Goal: Transaction & Acquisition: Download file/media

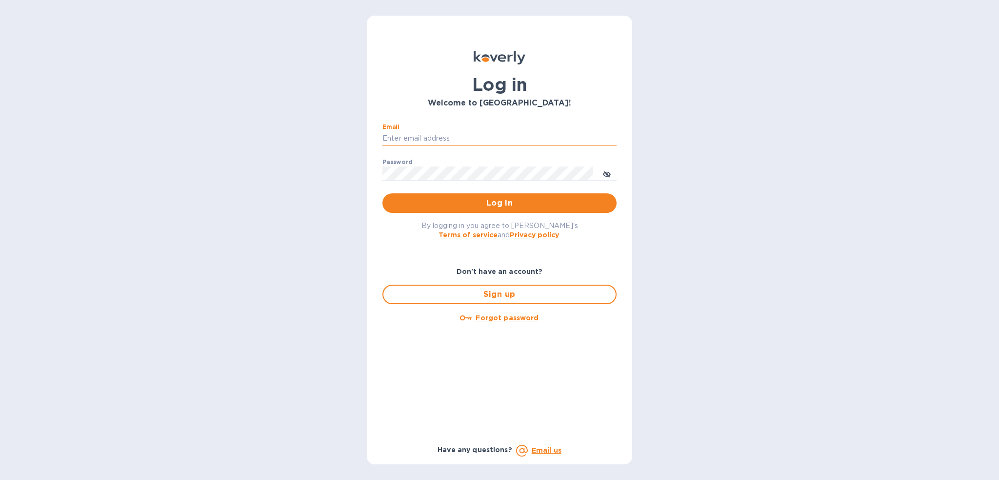
click at [461, 139] on input "Email" at bounding box center [500, 138] width 234 height 15
type input "christine.williams@yhbcpa.com"
click at [383, 193] on button "Log in" at bounding box center [500, 203] width 234 height 20
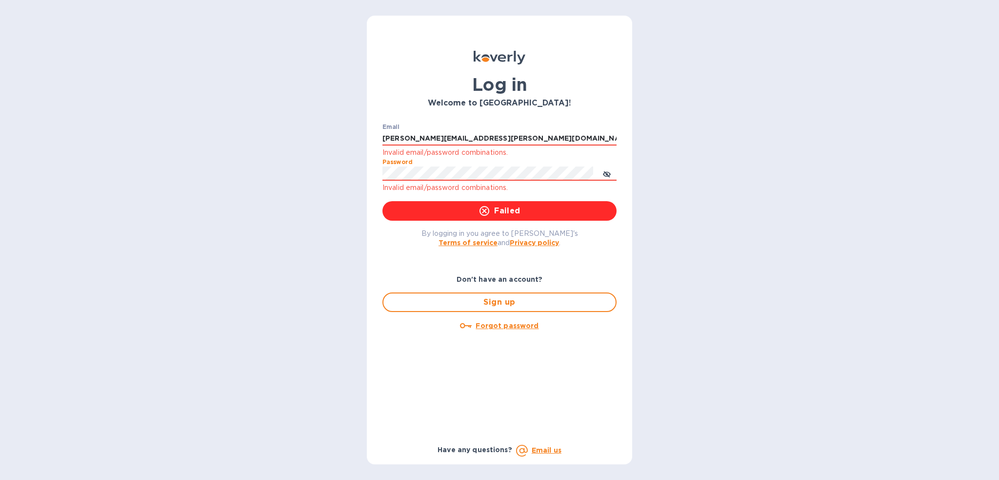
click at [347, 174] on div "Log in Welcome to Koverly! Email christine.williams@yhbcpa.com Invalid email/pa…" at bounding box center [499, 240] width 999 height 480
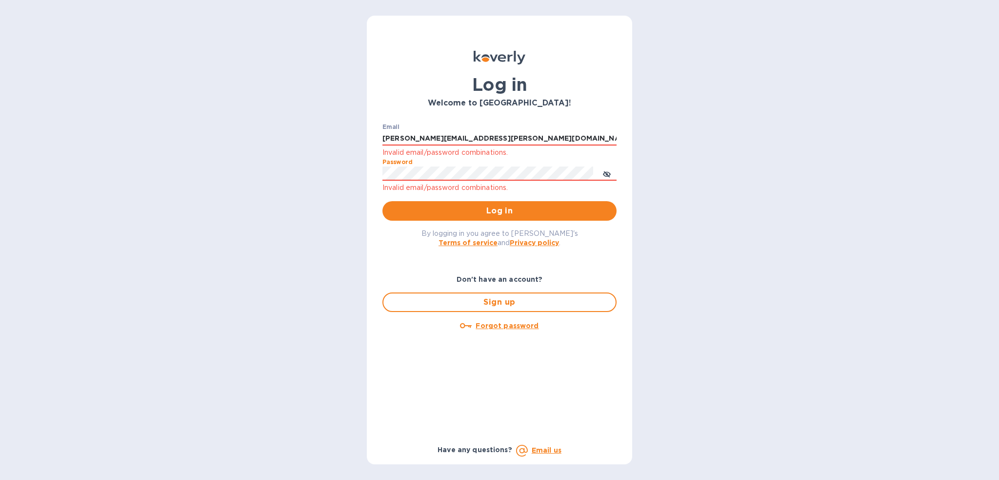
click at [383, 201] on button "Log in" at bounding box center [500, 211] width 234 height 20
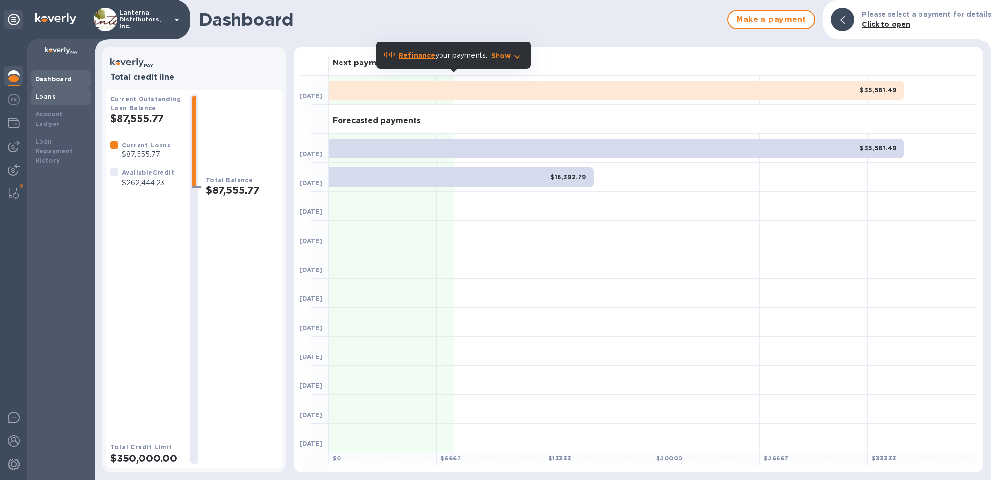
click at [41, 92] on div "Loans" at bounding box center [61, 97] width 52 height 10
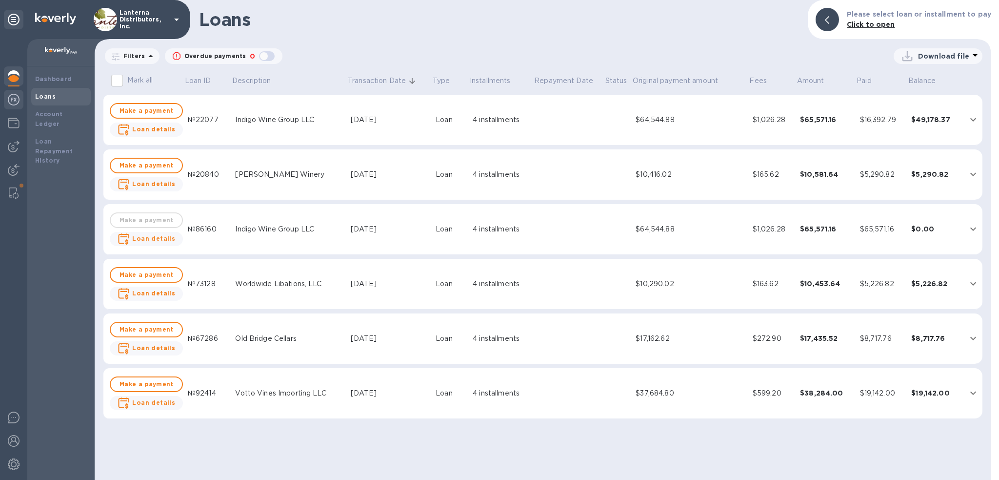
click at [15, 101] on img at bounding box center [14, 100] width 12 height 12
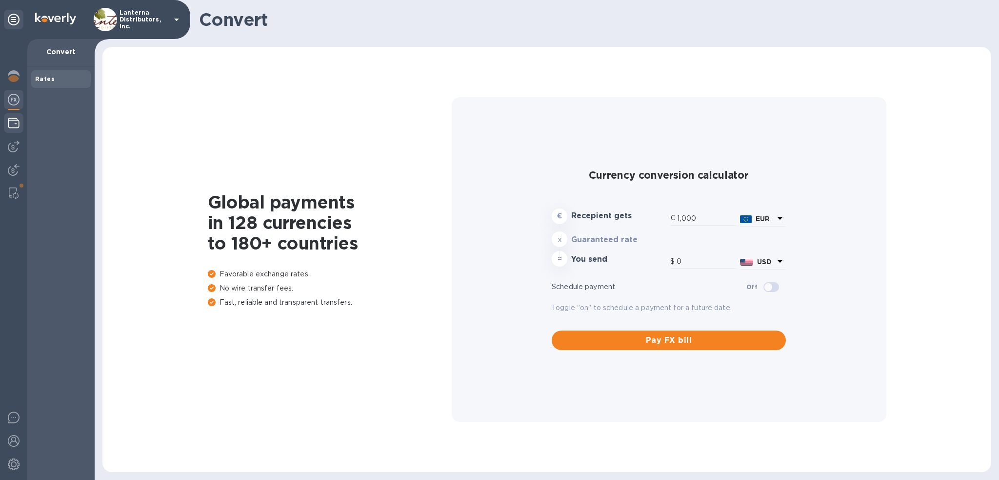
type input "1,171.1"
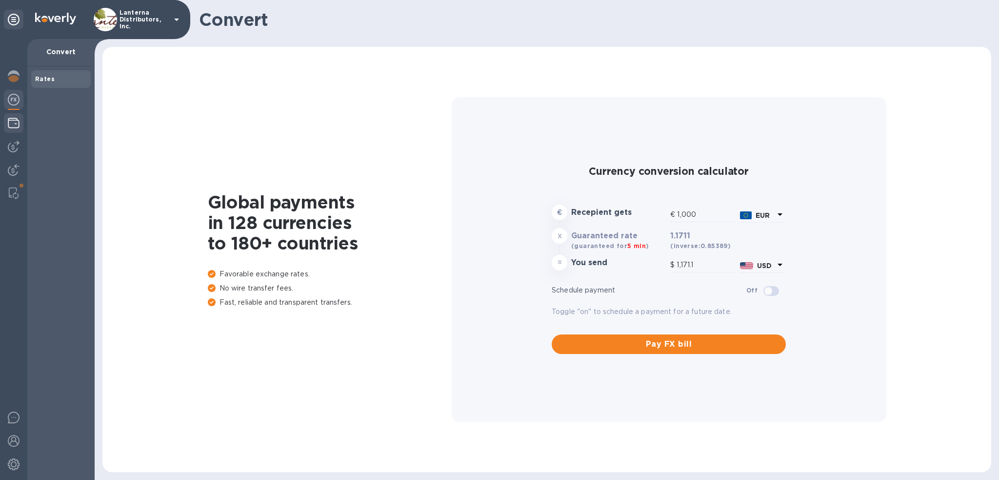
click at [14, 121] on img at bounding box center [14, 123] width 12 height 12
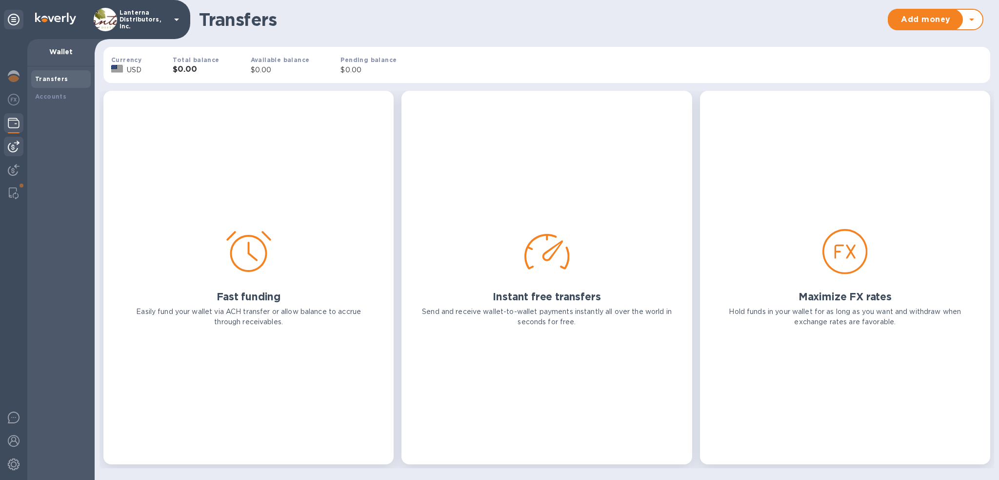
click at [14, 146] on img at bounding box center [14, 147] width 12 height 12
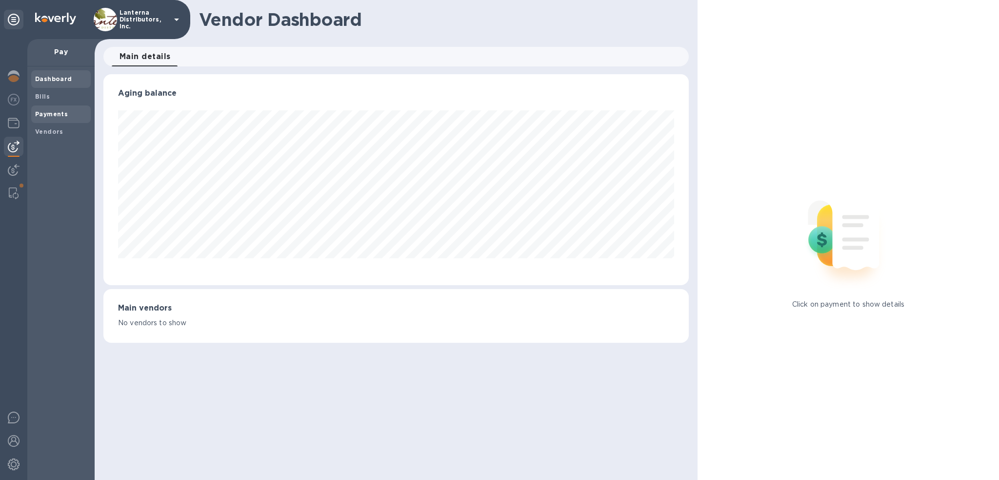
scroll to position [211, 585]
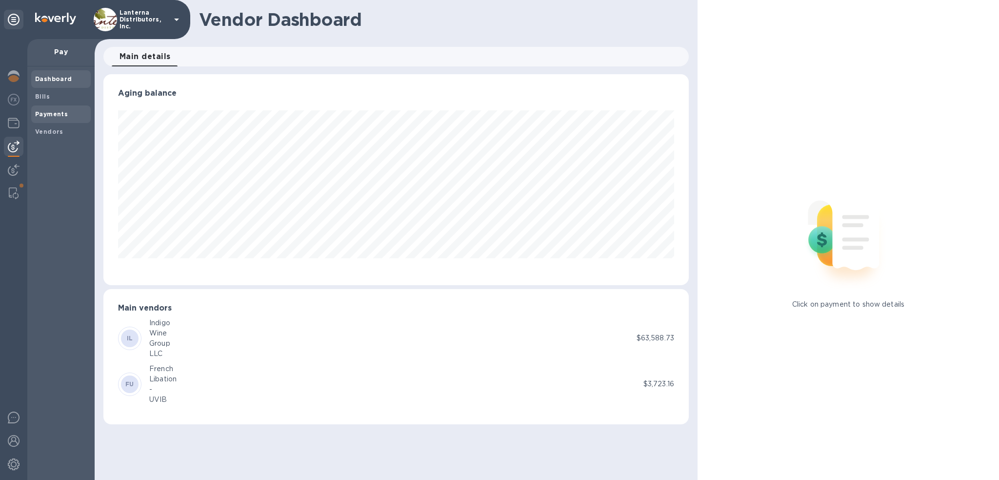
click at [45, 112] on b "Payments" at bounding box center [51, 113] width 33 height 7
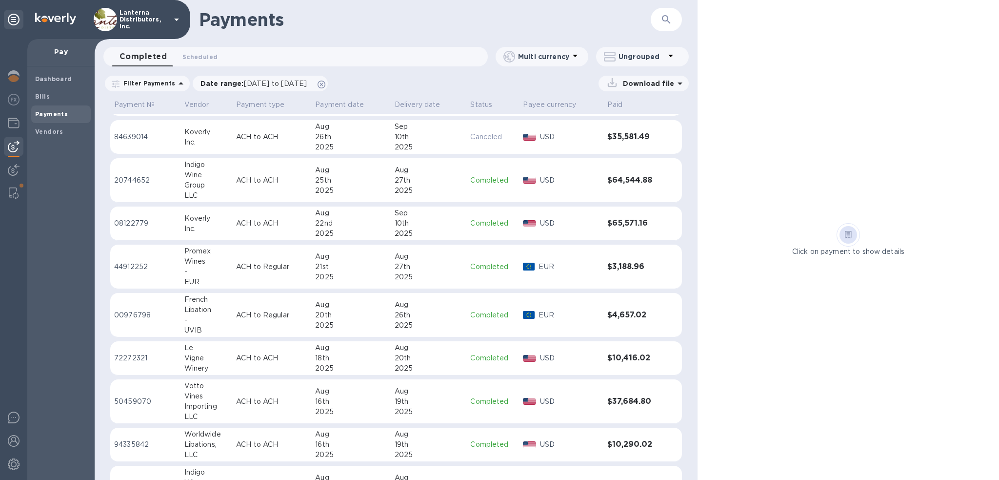
scroll to position [146, 0]
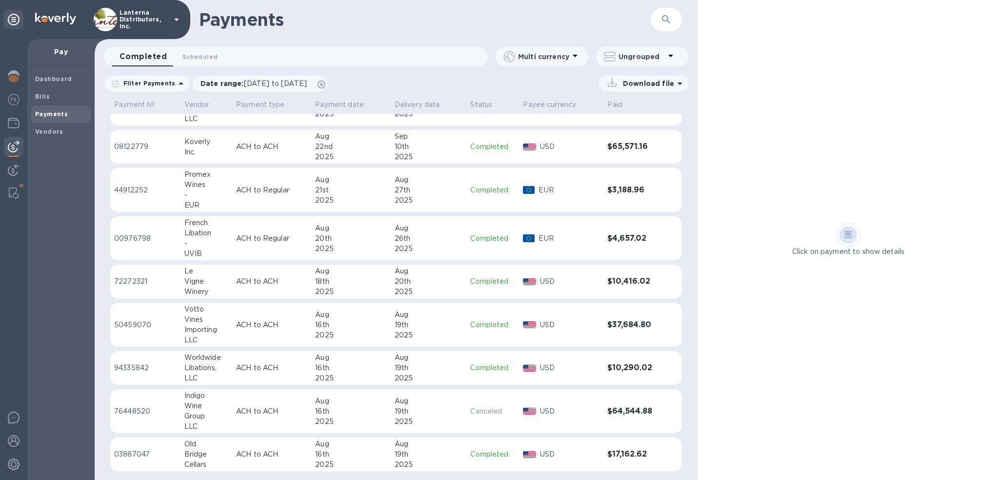
click at [195, 459] on div "Cellars" at bounding box center [206, 464] width 44 height 10
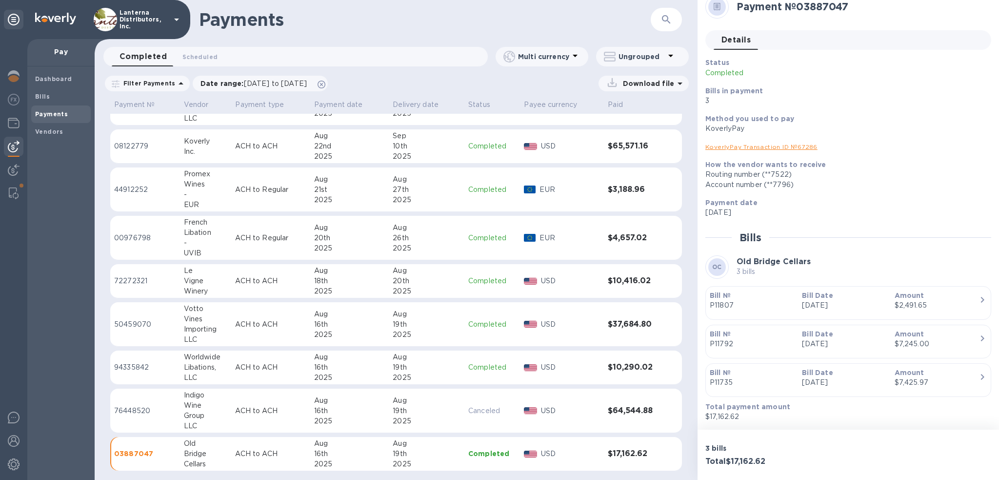
scroll to position [12, 0]
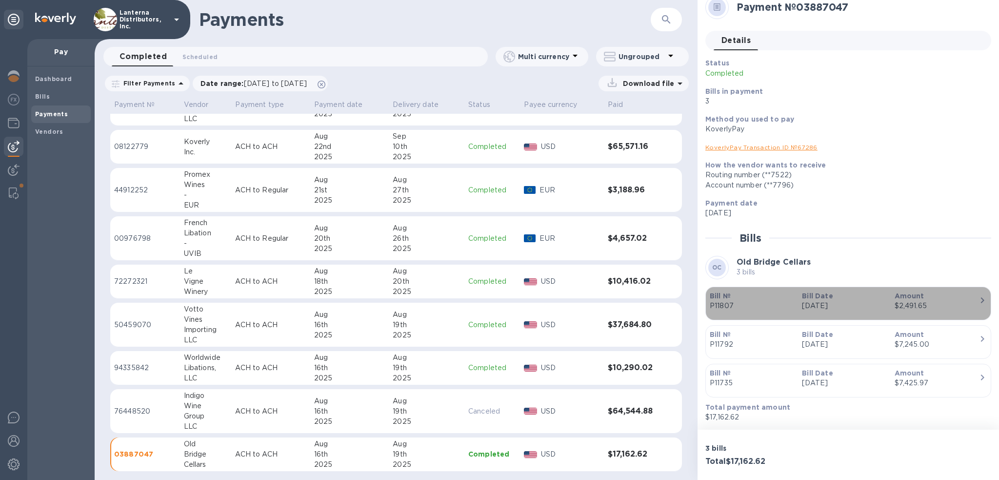
click at [918, 304] on div "$2,491.65" at bounding box center [937, 306] width 84 height 10
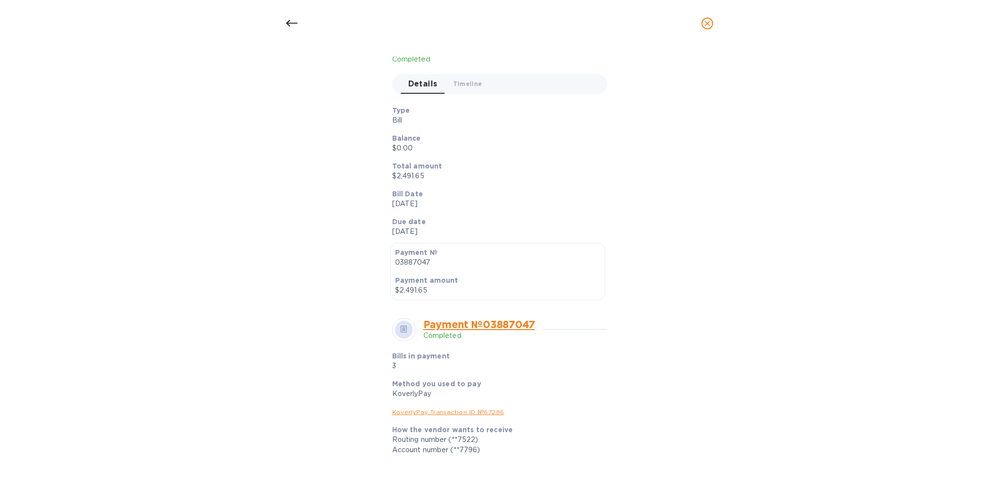
scroll to position [98, 0]
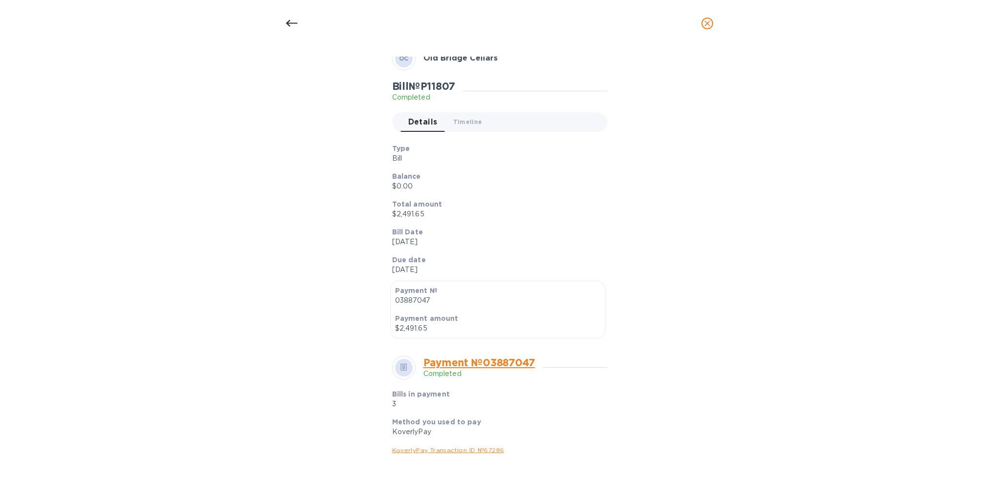
click at [291, 24] on icon at bounding box center [292, 24] width 12 height 12
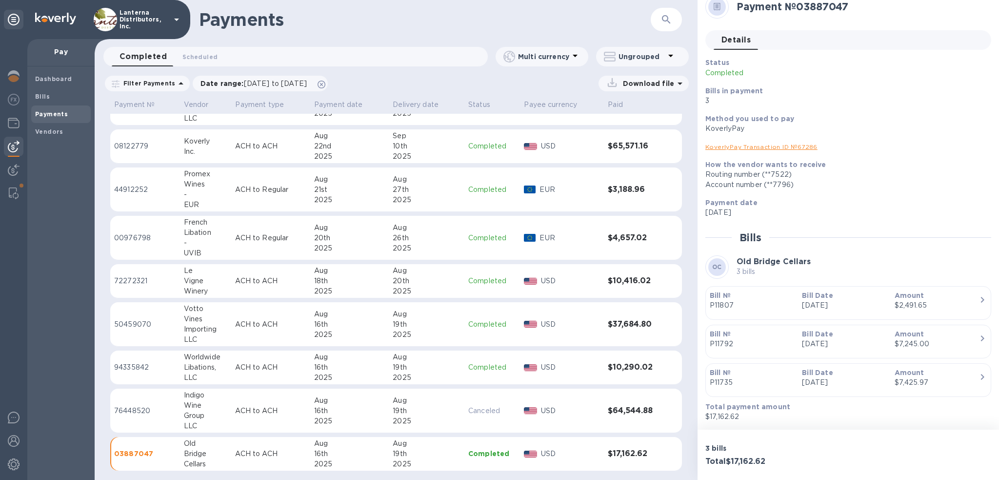
scroll to position [12, 0]
click at [187, 411] on div "Group" at bounding box center [206, 416] width 44 height 10
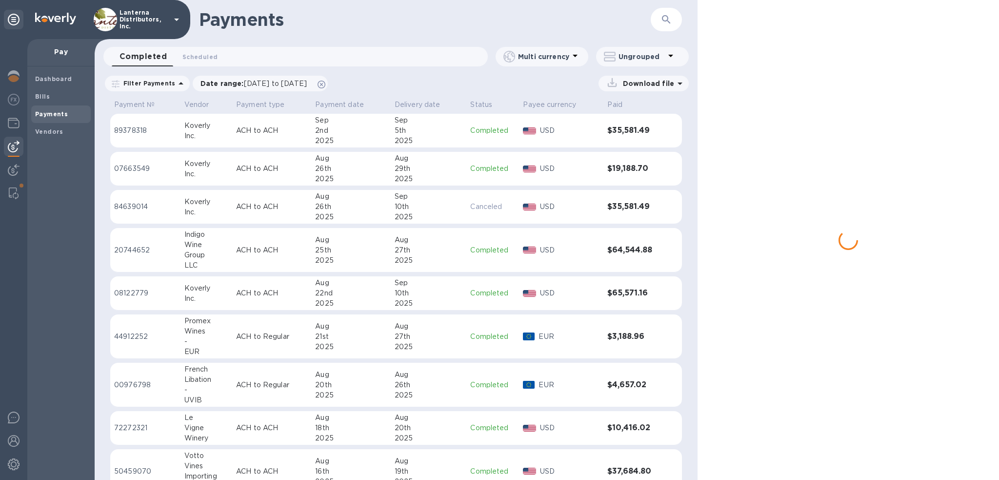
click at [189, 250] on div "Group" at bounding box center [206, 255] width 44 height 10
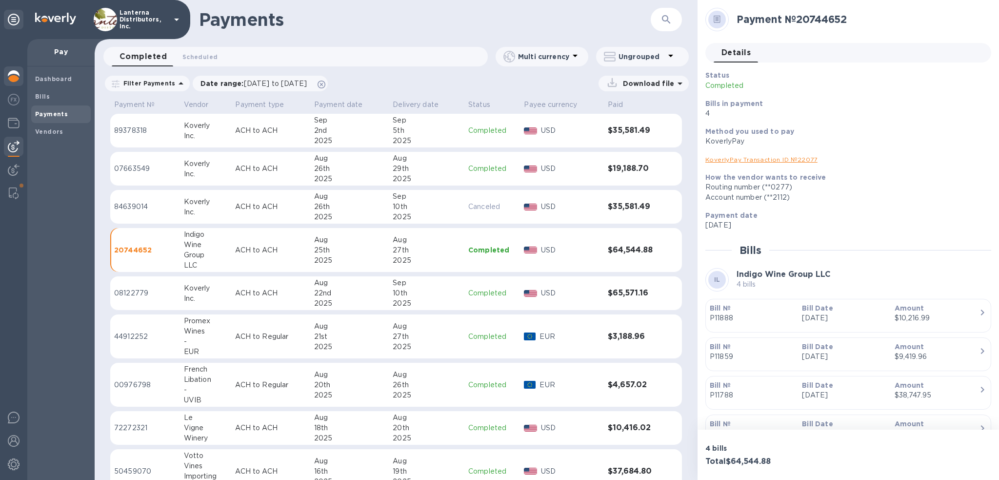
click at [19, 80] on img at bounding box center [14, 76] width 12 height 12
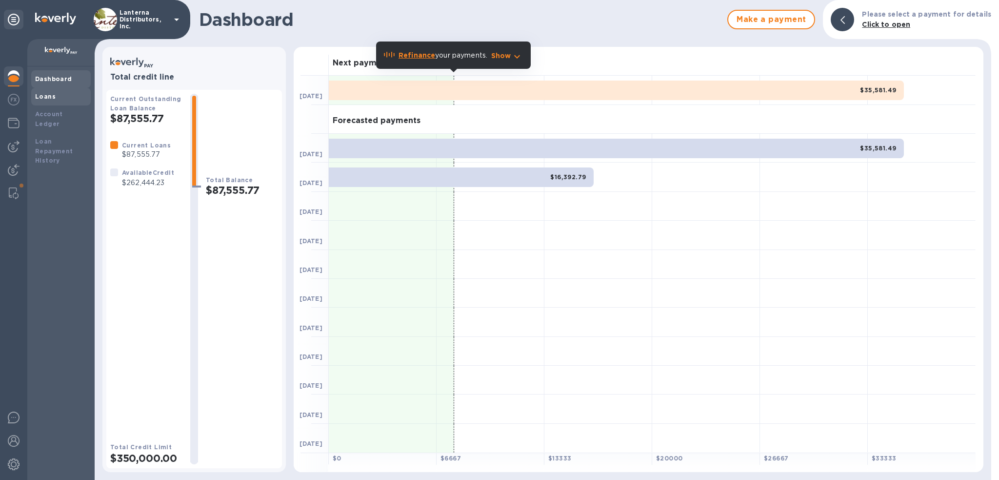
click at [38, 98] on b "Loans" at bounding box center [45, 96] width 20 height 7
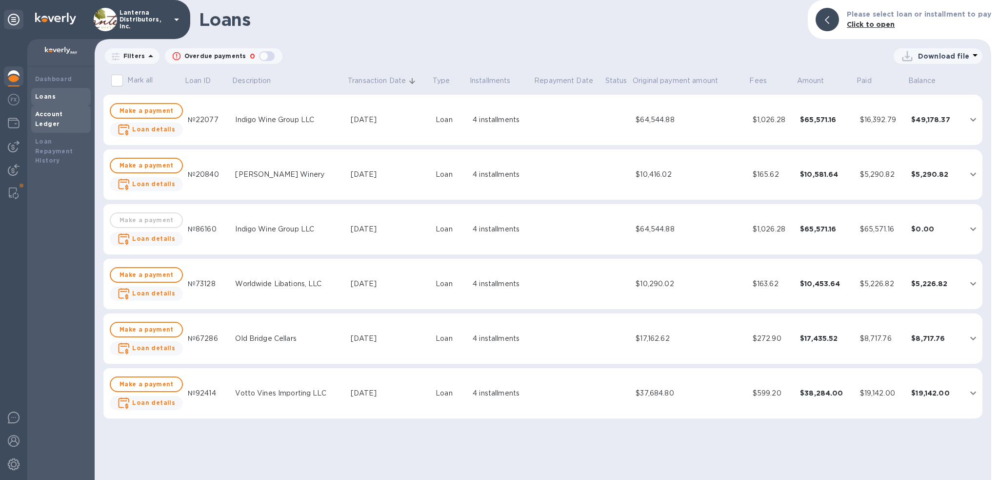
drag, startPoint x: 57, startPoint y: 115, endPoint x: 67, endPoint y: 110, distance: 11.3
click at [57, 115] on b "Account Ledger" at bounding box center [49, 118] width 28 height 17
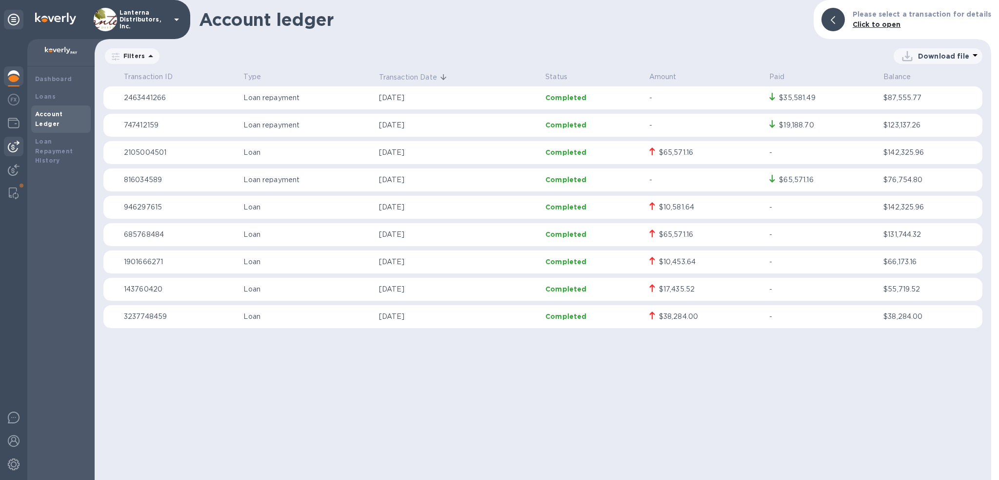
click at [8, 142] on img at bounding box center [14, 147] width 12 height 12
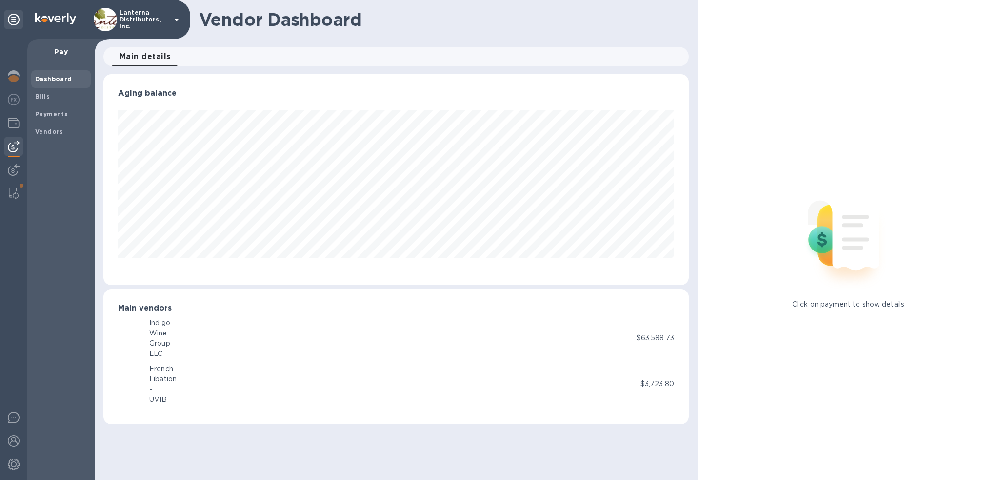
scroll to position [211, 585]
click at [54, 113] on b "Payments" at bounding box center [51, 113] width 33 height 7
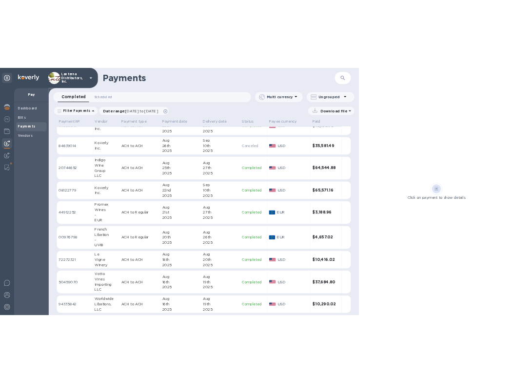
scroll to position [146, 0]
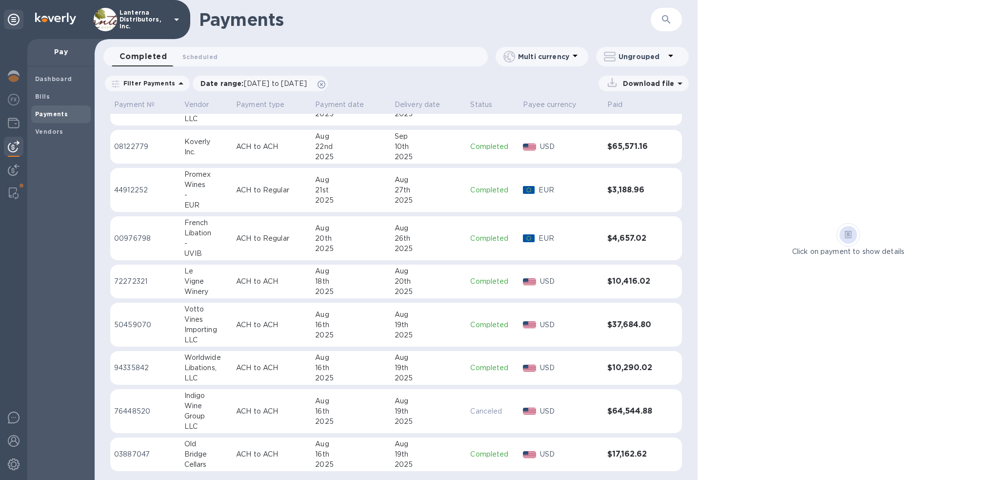
click at [202, 456] on div "Bridge" at bounding box center [206, 454] width 44 height 10
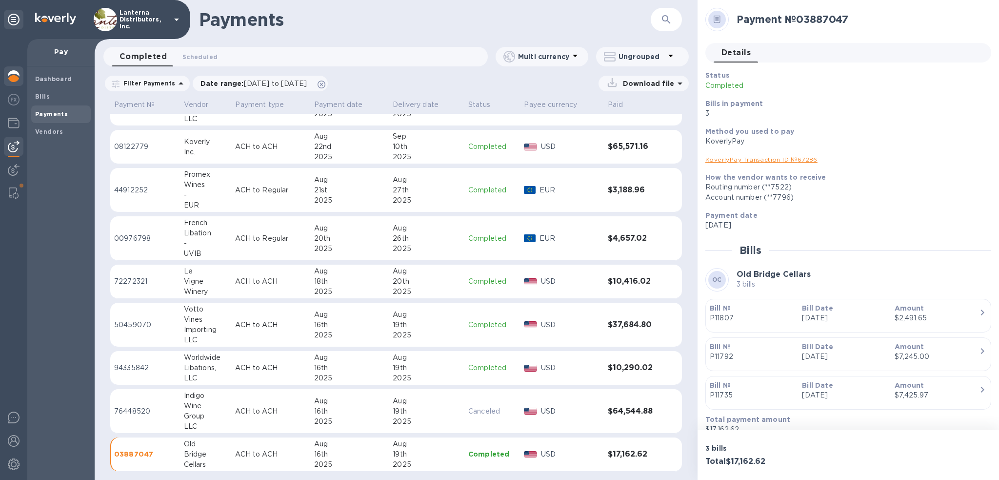
click at [13, 80] on img at bounding box center [14, 76] width 12 height 12
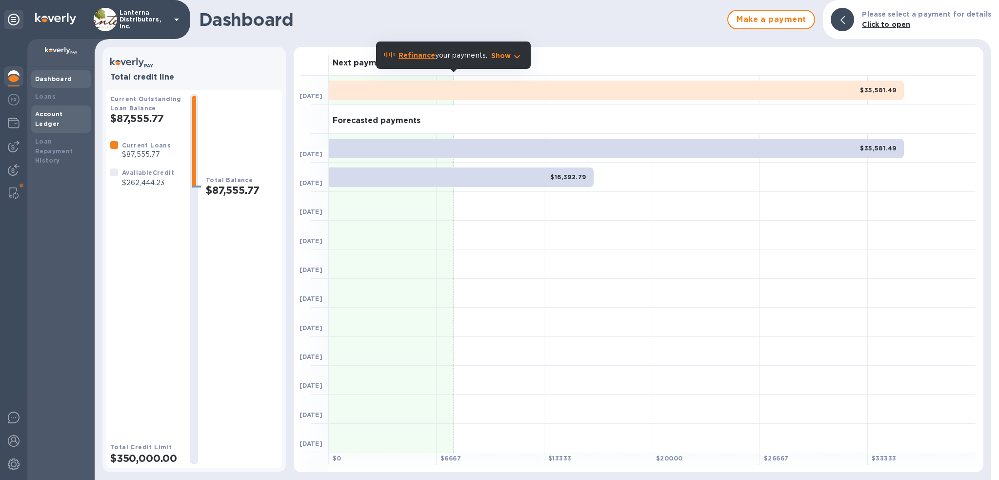
click at [49, 108] on div "Account Ledger" at bounding box center [61, 118] width 60 height 27
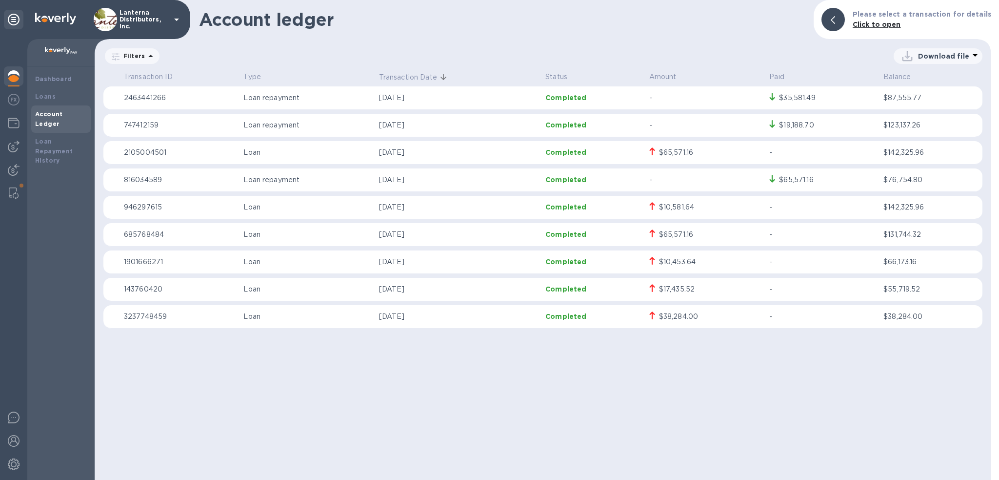
click at [758, 29] on h1 "Account ledger" at bounding box center [502, 19] width 607 height 20
click at [149, 56] on icon at bounding box center [150, 56] width 5 height 2
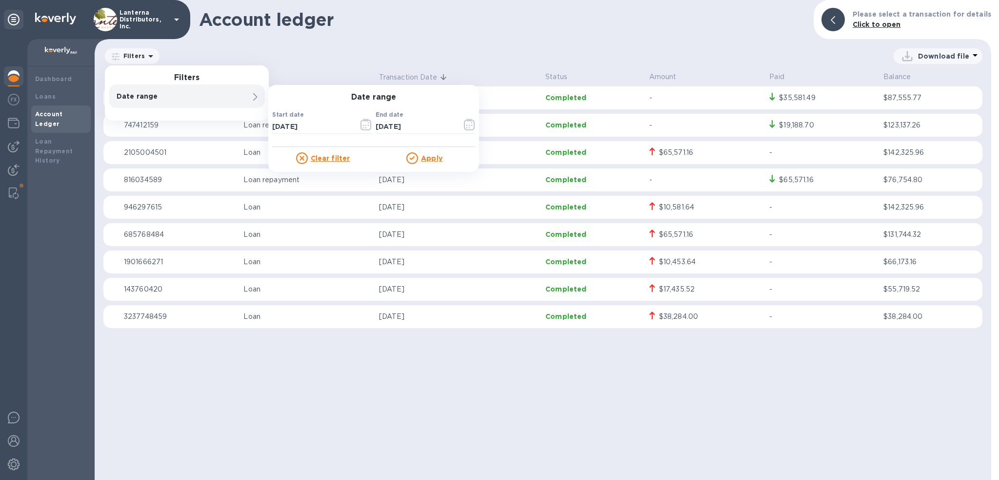
click at [136, 98] on p "Date range" at bounding box center [170, 96] width 107 height 10
click at [317, 128] on input "[DATE]" at bounding box center [311, 126] width 79 height 15
drag, startPoint x: 317, startPoint y: 128, endPoint x: 237, endPoint y: 121, distance: 79.9
click at [237, 121] on div "Account ledger Please select a transaction for details Click to open Filters Fi…" at bounding box center [543, 240] width 897 height 480
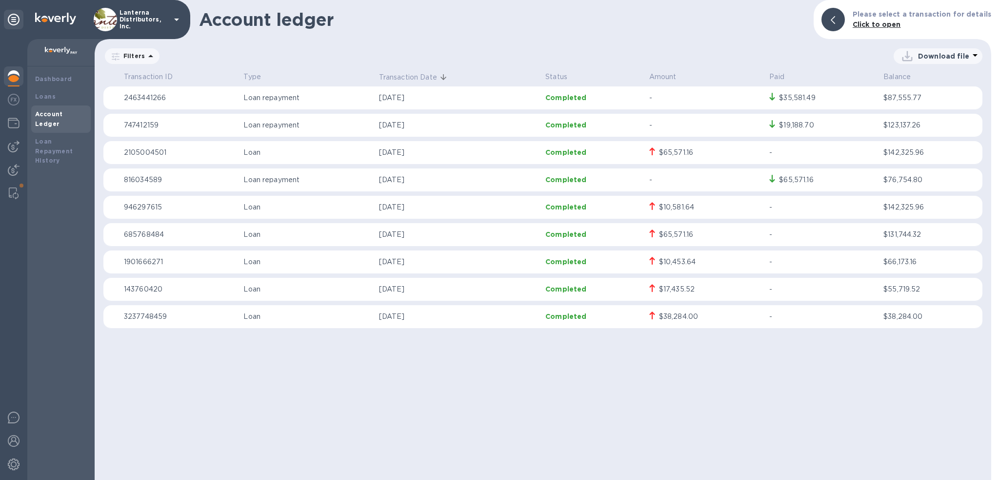
click at [139, 58] on p "Filters" at bounding box center [132, 56] width 25 height 8
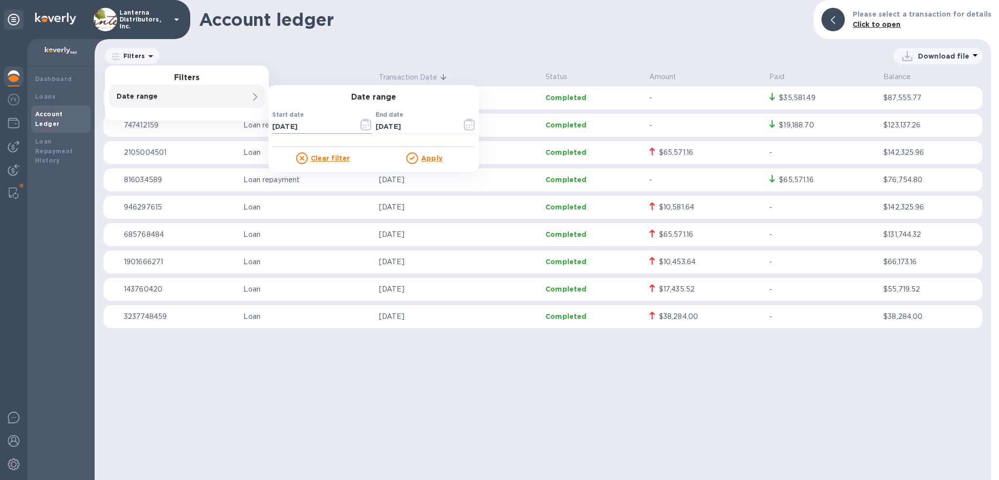
click at [363, 122] on icon "button" at bounding box center [366, 125] width 11 height 12
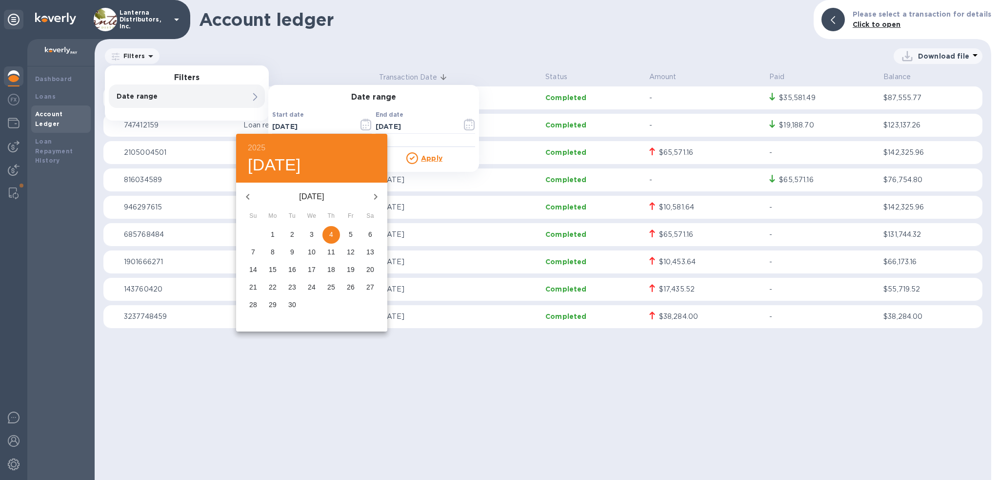
click at [249, 202] on icon "button" at bounding box center [248, 197] width 12 height 12
click at [351, 232] on p "1" at bounding box center [351, 234] width 4 height 10
type input "[DATE]"
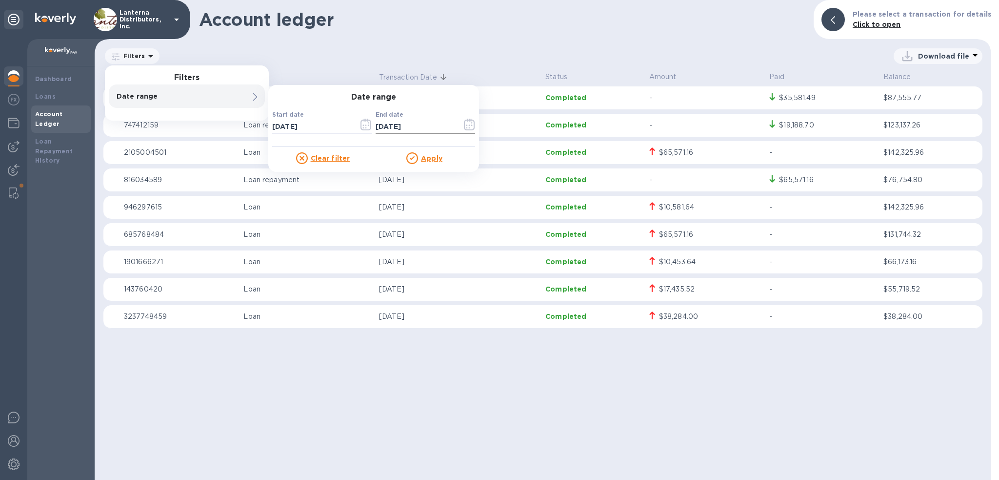
click at [464, 126] on icon "button" at bounding box center [469, 125] width 11 height 12
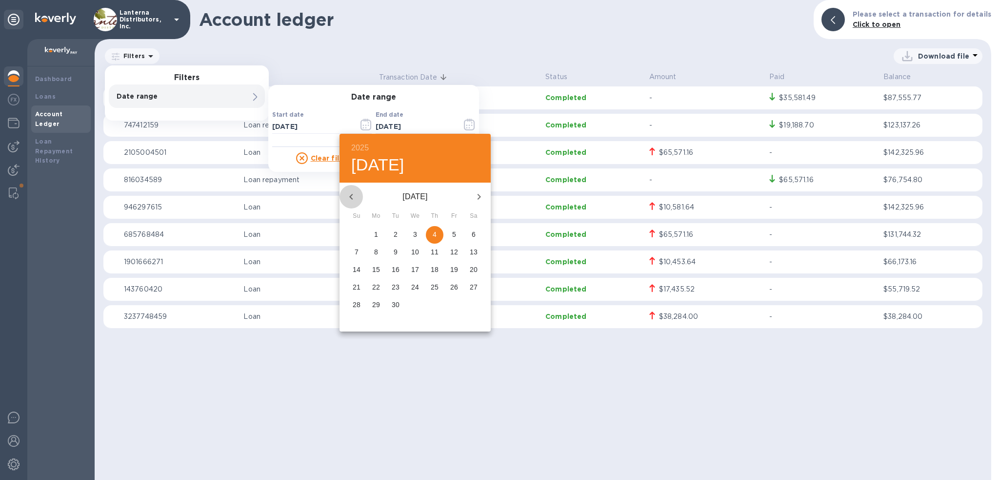
click at [349, 195] on icon "button" at bounding box center [351, 197] width 12 height 12
click at [353, 325] on p "31" at bounding box center [357, 322] width 8 height 10
type input "[DATE]"
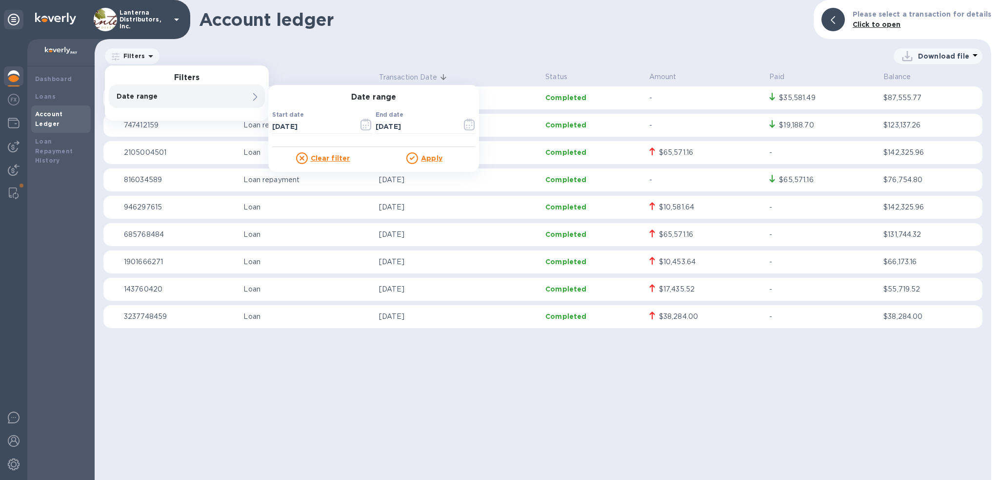
click at [435, 160] on u "Apply" at bounding box center [431, 158] width 21 height 8
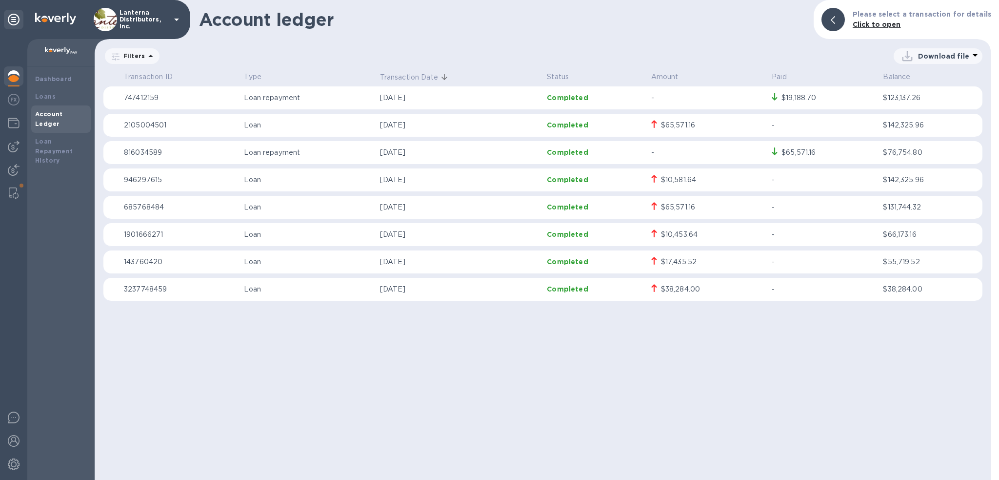
click at [939, 50] on div "Download file" at bounding box center [937, 56] width 75 height 16
click at [924, 104] on li "PDF file" at bounding box center [939, 106] width 66 height 27
